Goal: Transaction & Acquisition: Download file/media

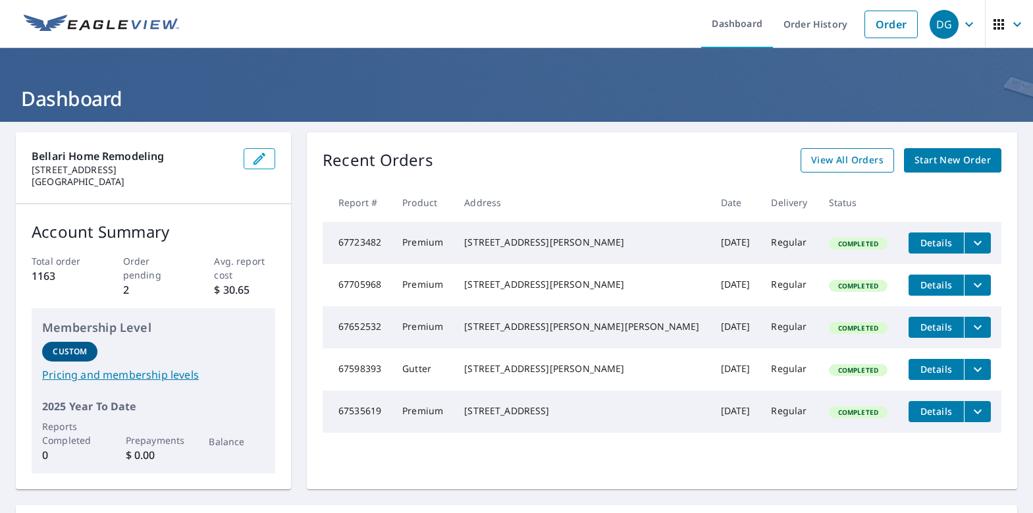
click at [865, 161] on span "View All Orders" at bounding box center [847, 160] width 72 height 16
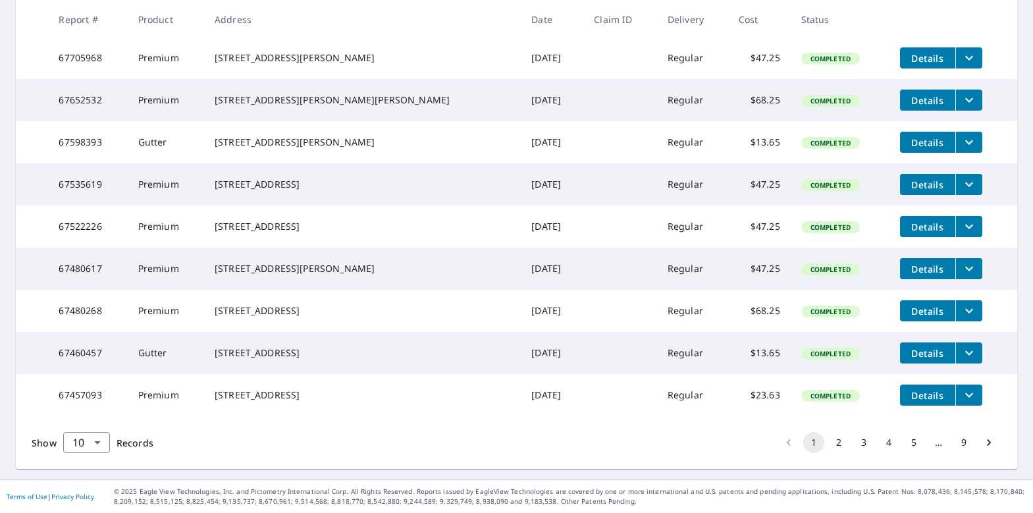
scroll to position [350, 0]
click at [830, 443] on button "2" at bounding box center [838, 442] width 21 height 21
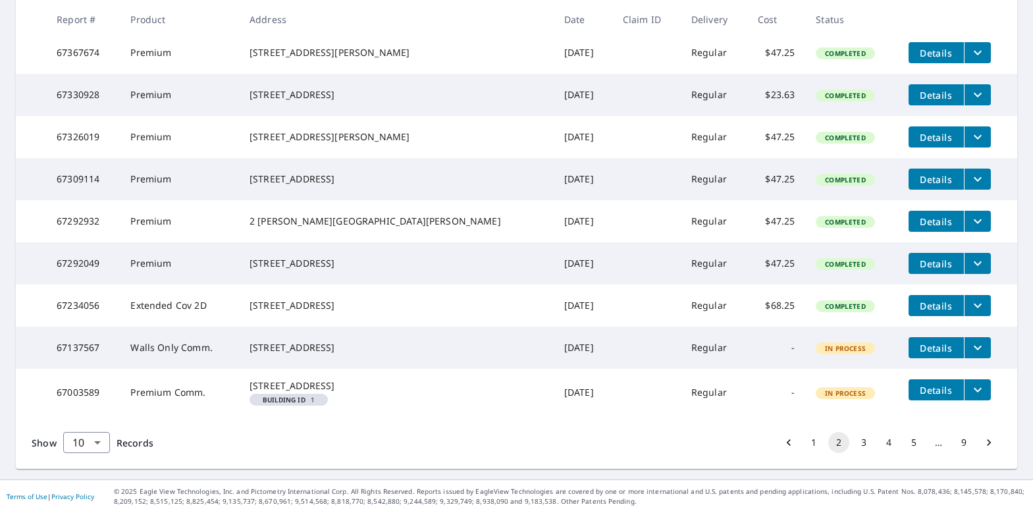
scroll to position [363, 0]
click at [853, 442] on button "3" at bounding box center [863, 442] width 21 height 21
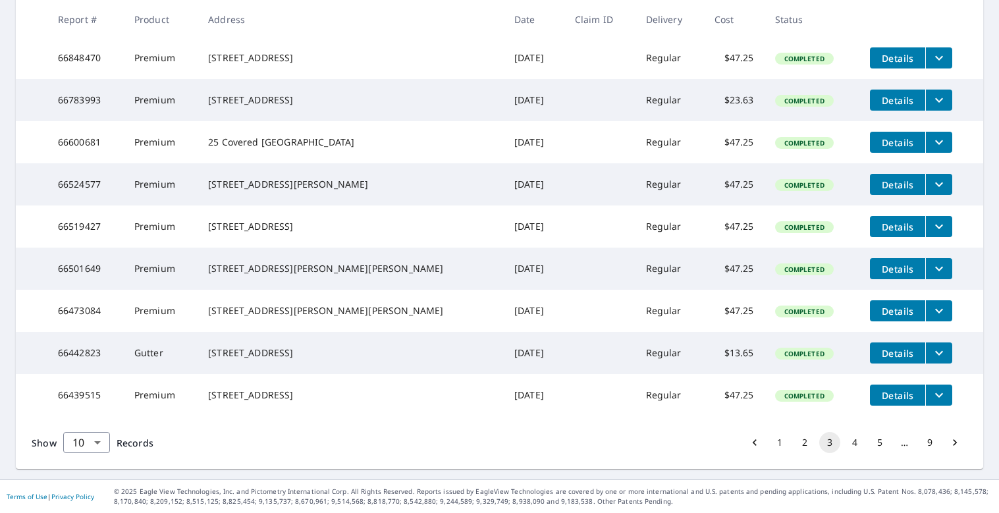
scroll to position [350, 0]
click at [865, 392] on icon "filesDropdownBtn-66439515" at bounding box center [939, 395] width 16 height 16
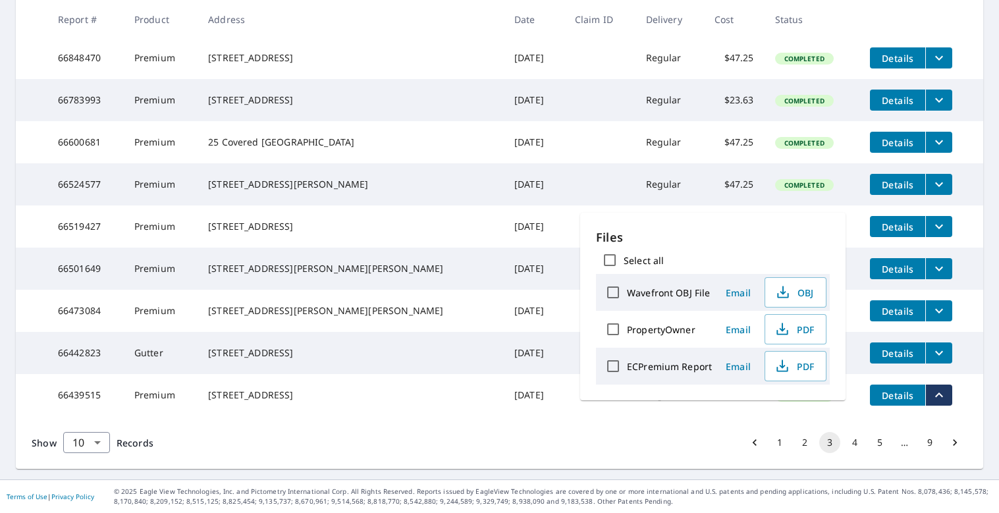
click at [633, 367] on label "ECPremium Report" at bounding box center [669, 366] width 85 height 13
click at [627, 367] on input "ECPremium Report" at bounding box center [613, 366] width 28 height 28
checkbox input "true"
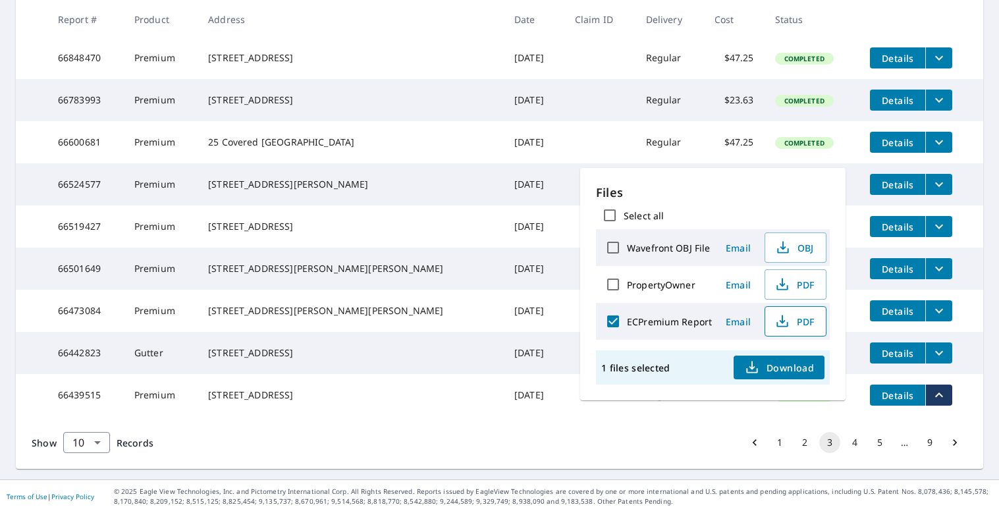
click at [796, 327] on span "PDF" at bounding box center [794, 321] width 42 height 16
